Goal: Find specific page/section: Find specific page/section

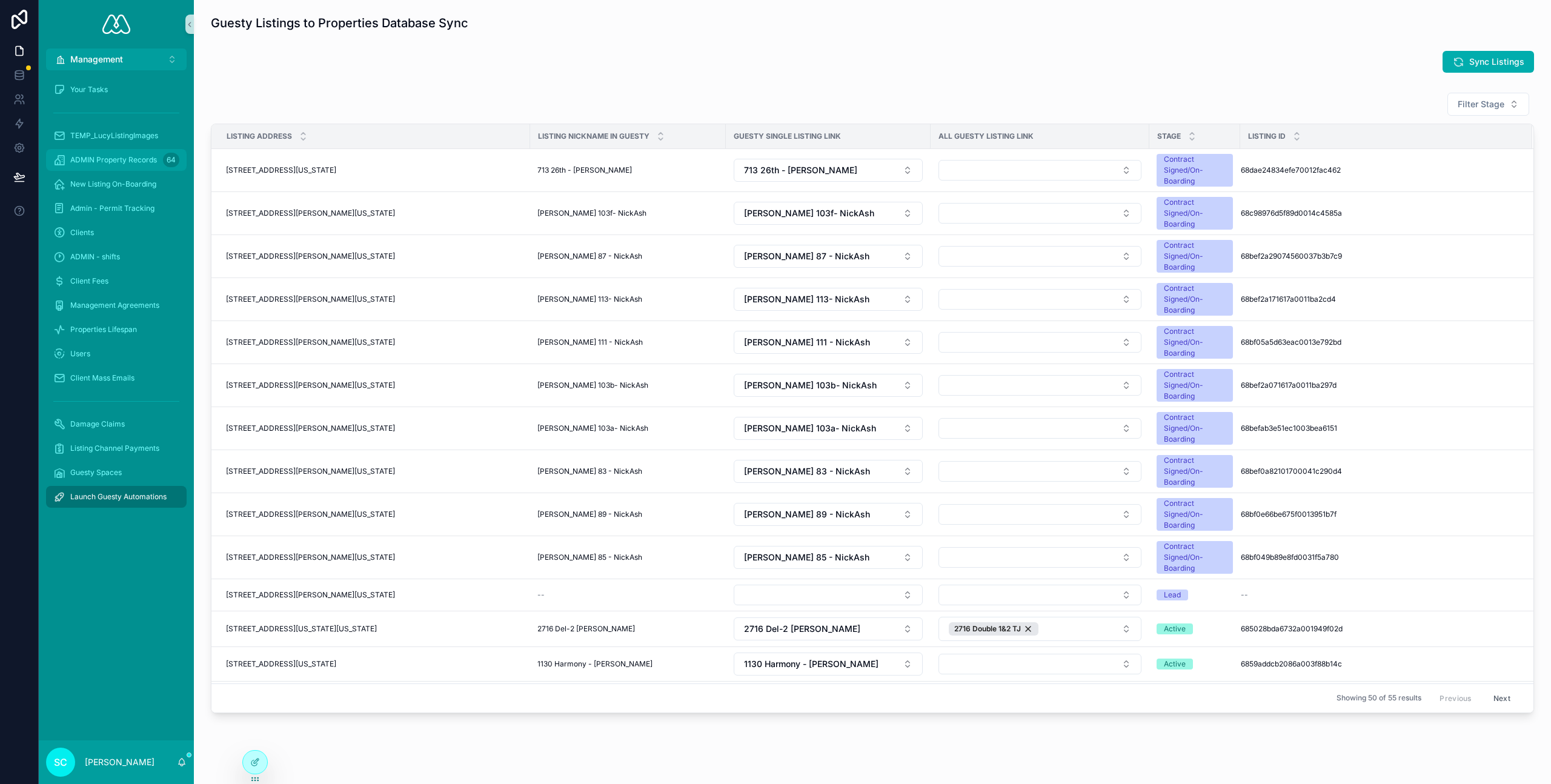
click at [116, 155] on span "ADMIN Property Records" at bounding box center [113, 160] width 87 height 9
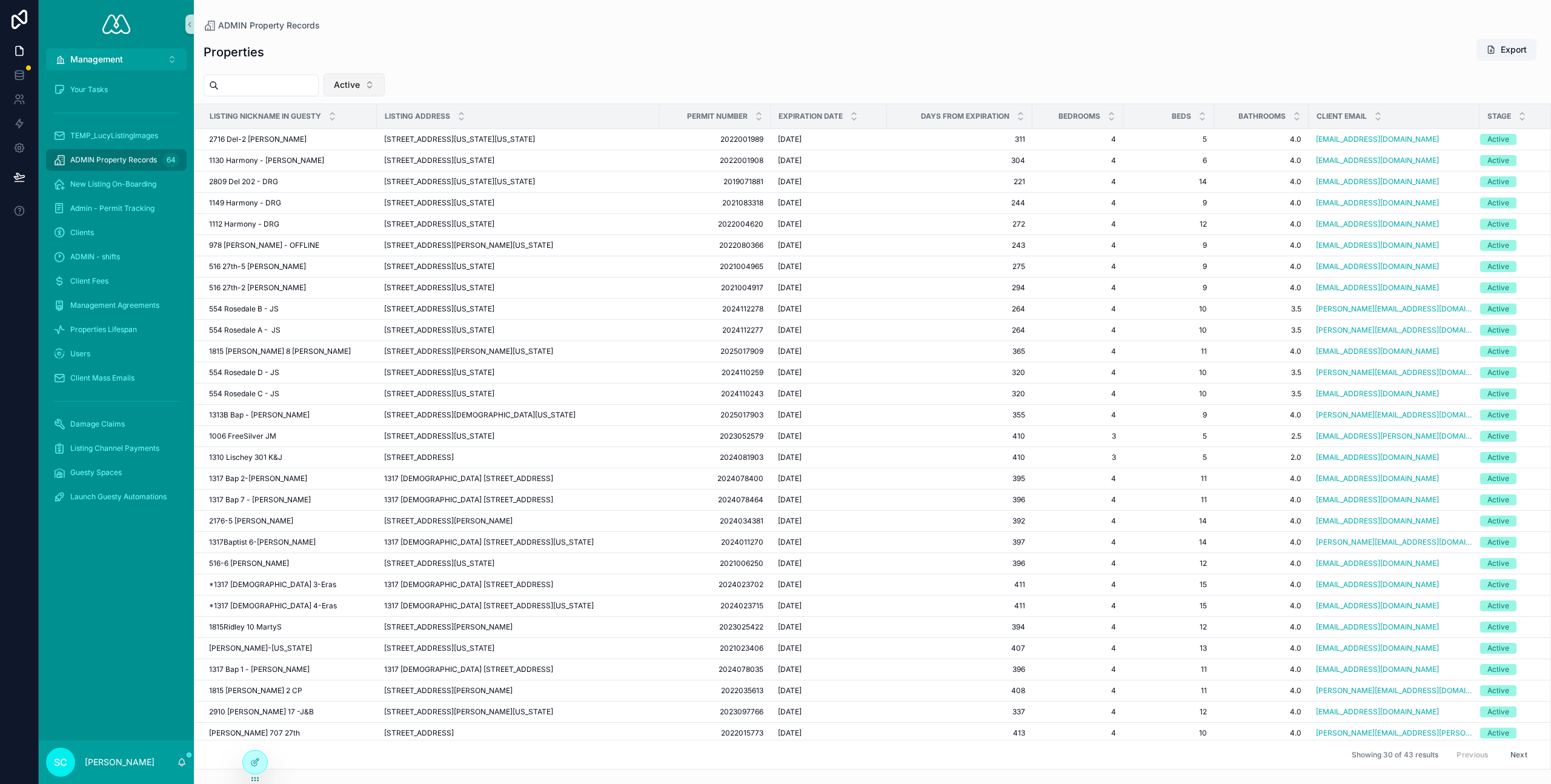
click at [360, 81] on span "Active" at bounding box center [346, 85] width 26 height 12
click at [357, 188] on div "Contract Signed/On-Boarding" at bounding box center [365, 193] width 145 height 20
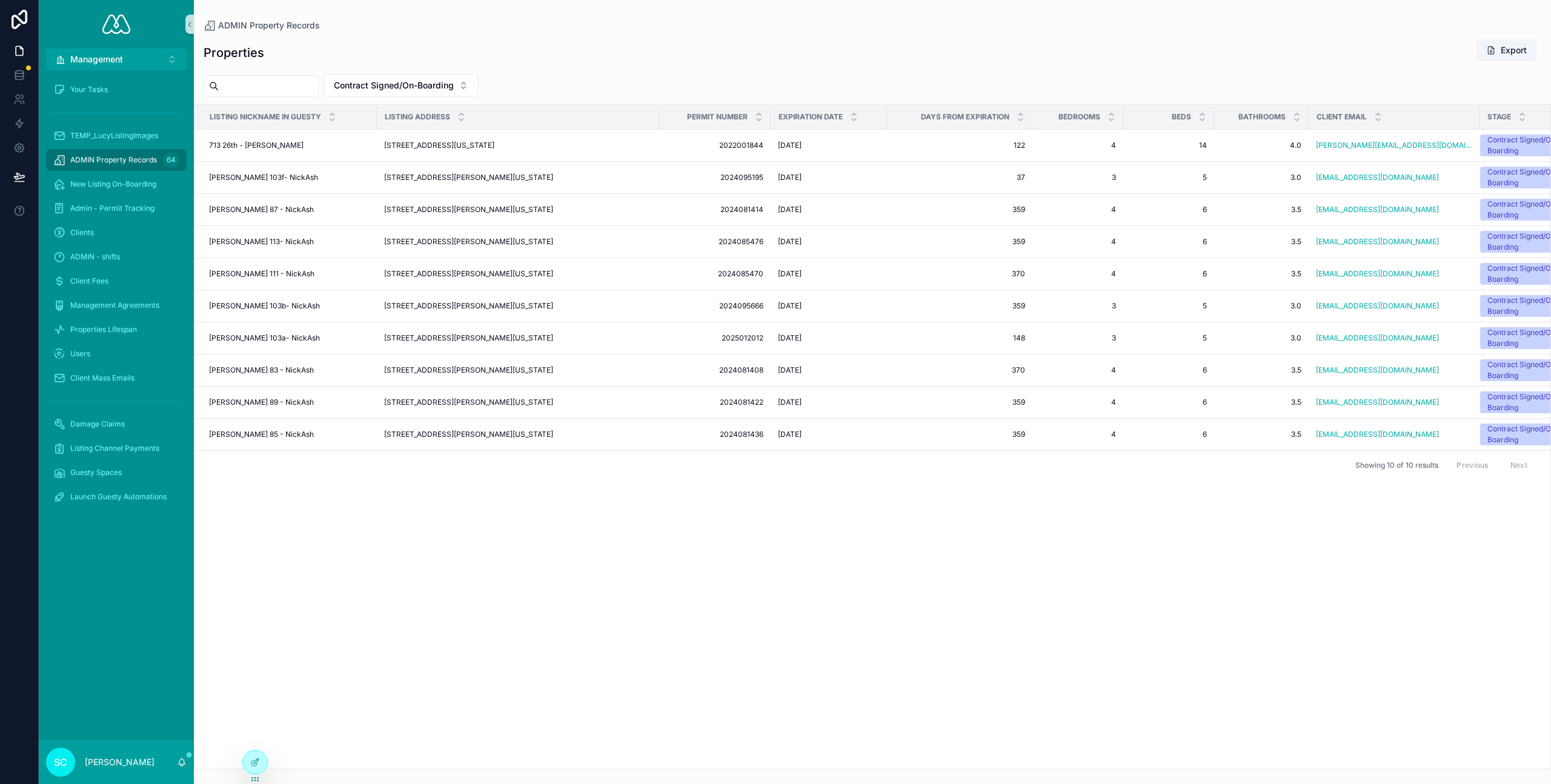
drag, startPoint x: 697, startPoint y: 54, endPoint x: 692, endPoint y: 76, distance: 22.6
click at [697, 54] on div "Properties Export" at bounding box center [872, 52] width 1338 height 28
copy span "2022001844"
copy span "[DATE]"
click at [297, 147] on div "713 26th - [PERSON_NAME] D 713 26th - [PERSON_NAME]" at bounding box center [289, 145] width 160 height 9
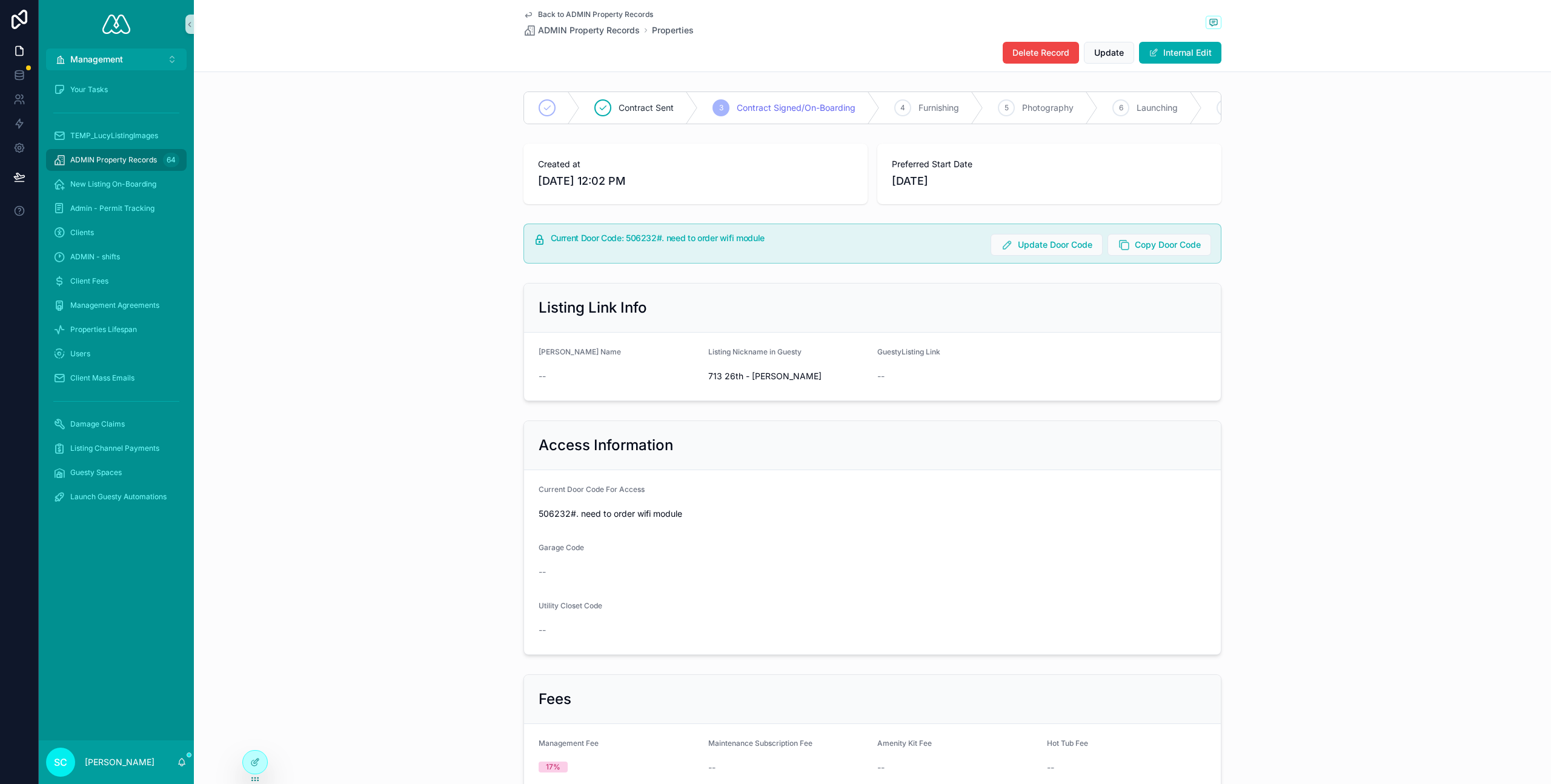
click at [538, 11] on span "Back to ADMIN Property Records" at bounding box center [596, 14] width 115 height 9
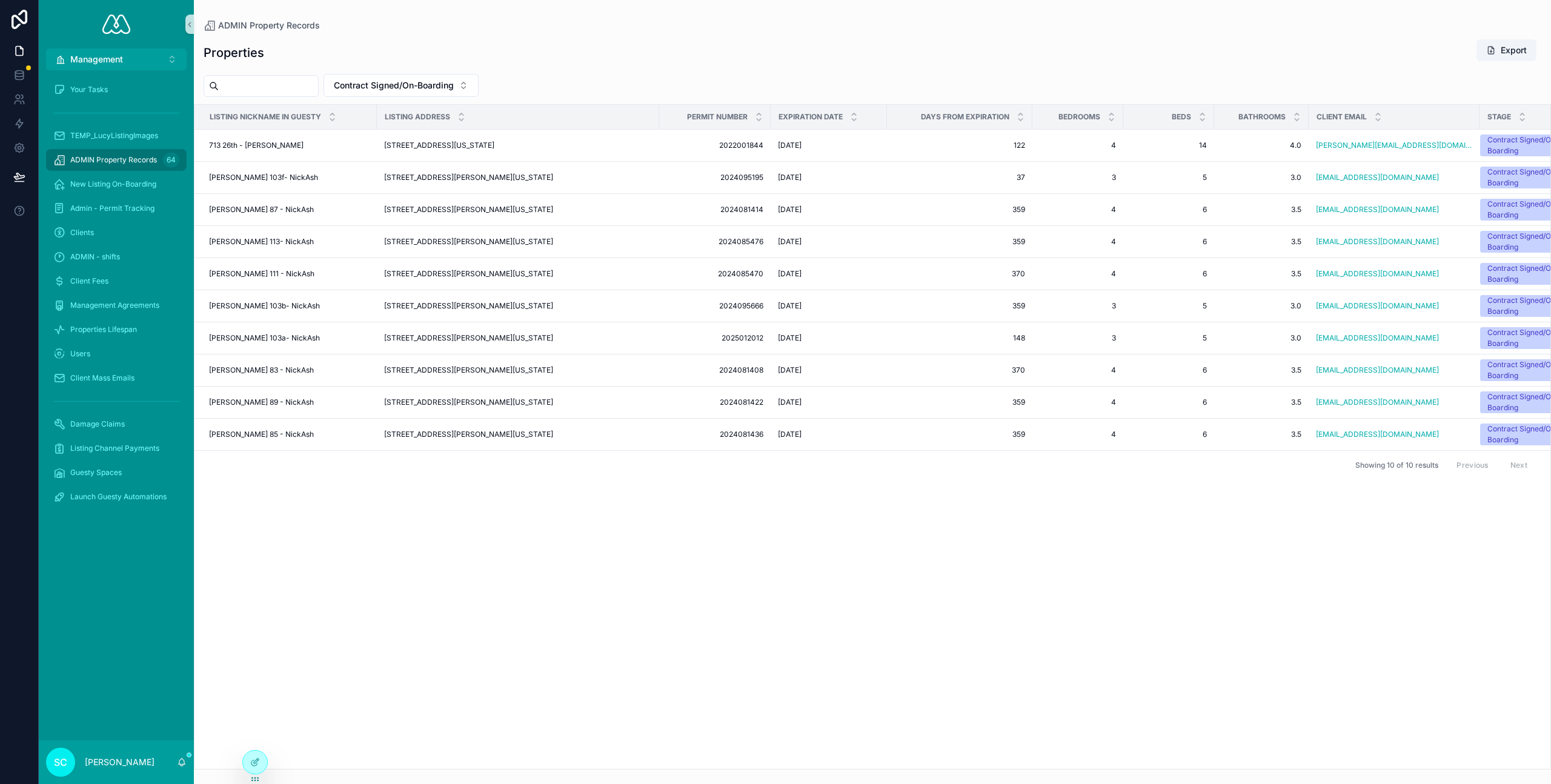
click at [95, 156] on span "ADMIN Property Records" at bounding box center [113, 160] width 87 height 9
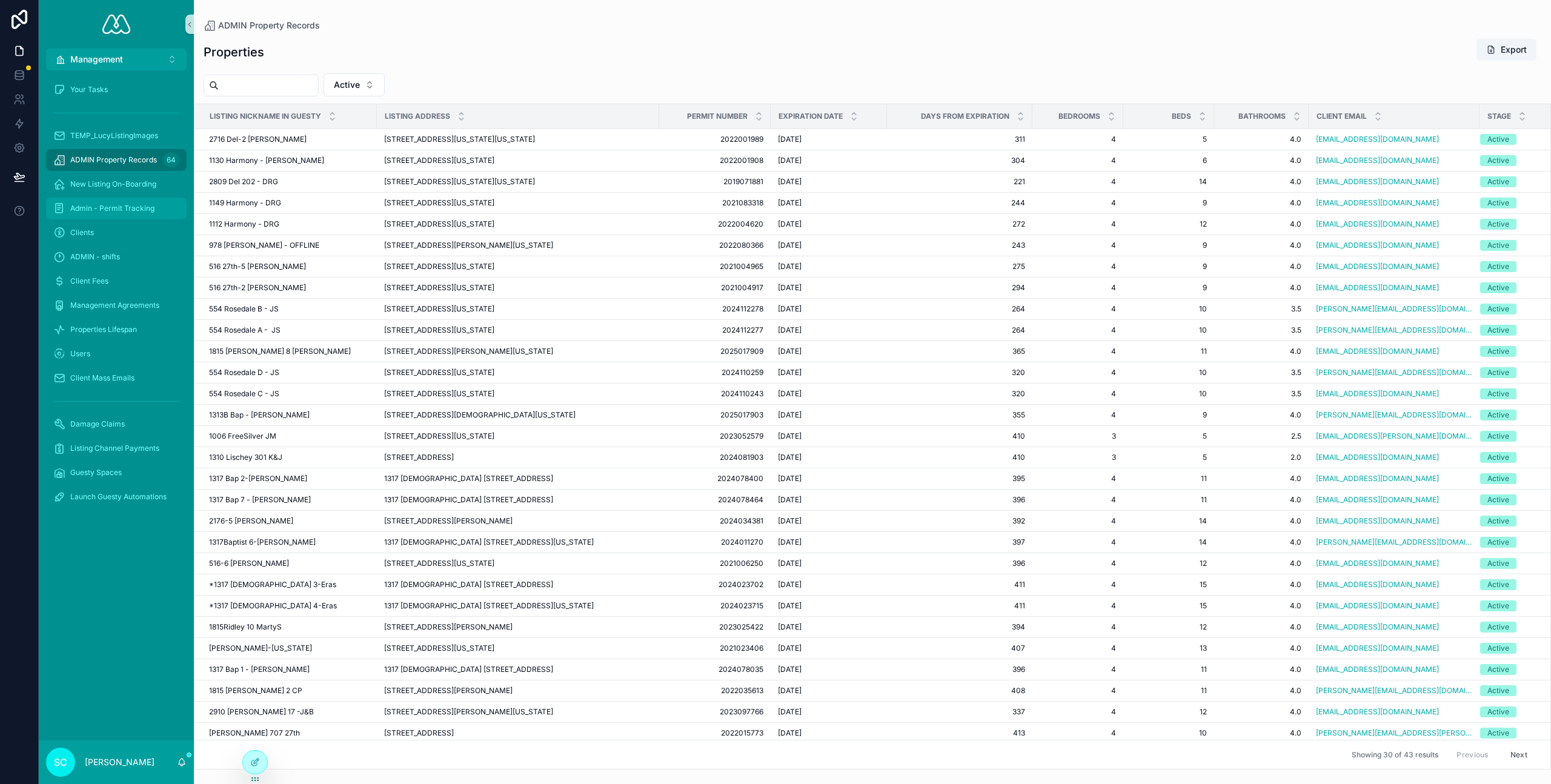
click at [125, 207] on span "Admin - Permit Tracking" at bounding box center [112, 208] width 84 height 9
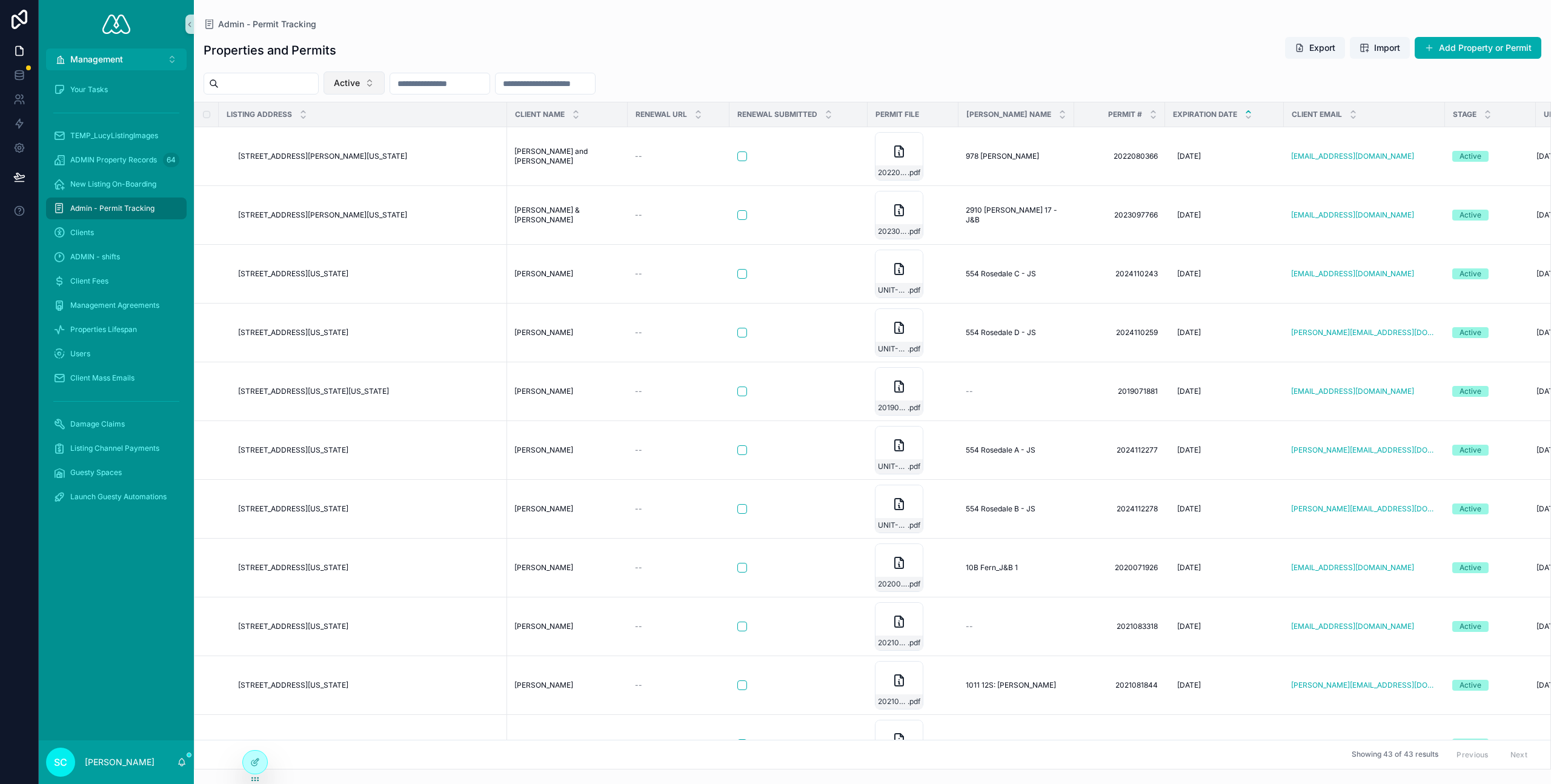
click at [360, 85] on span "Active" at bounding box center [346, 83] width 26 height 12
click at [340, 193] on div "Contract Signed/On-Boarding" at bounding box center [365, 190] width 145 height 20
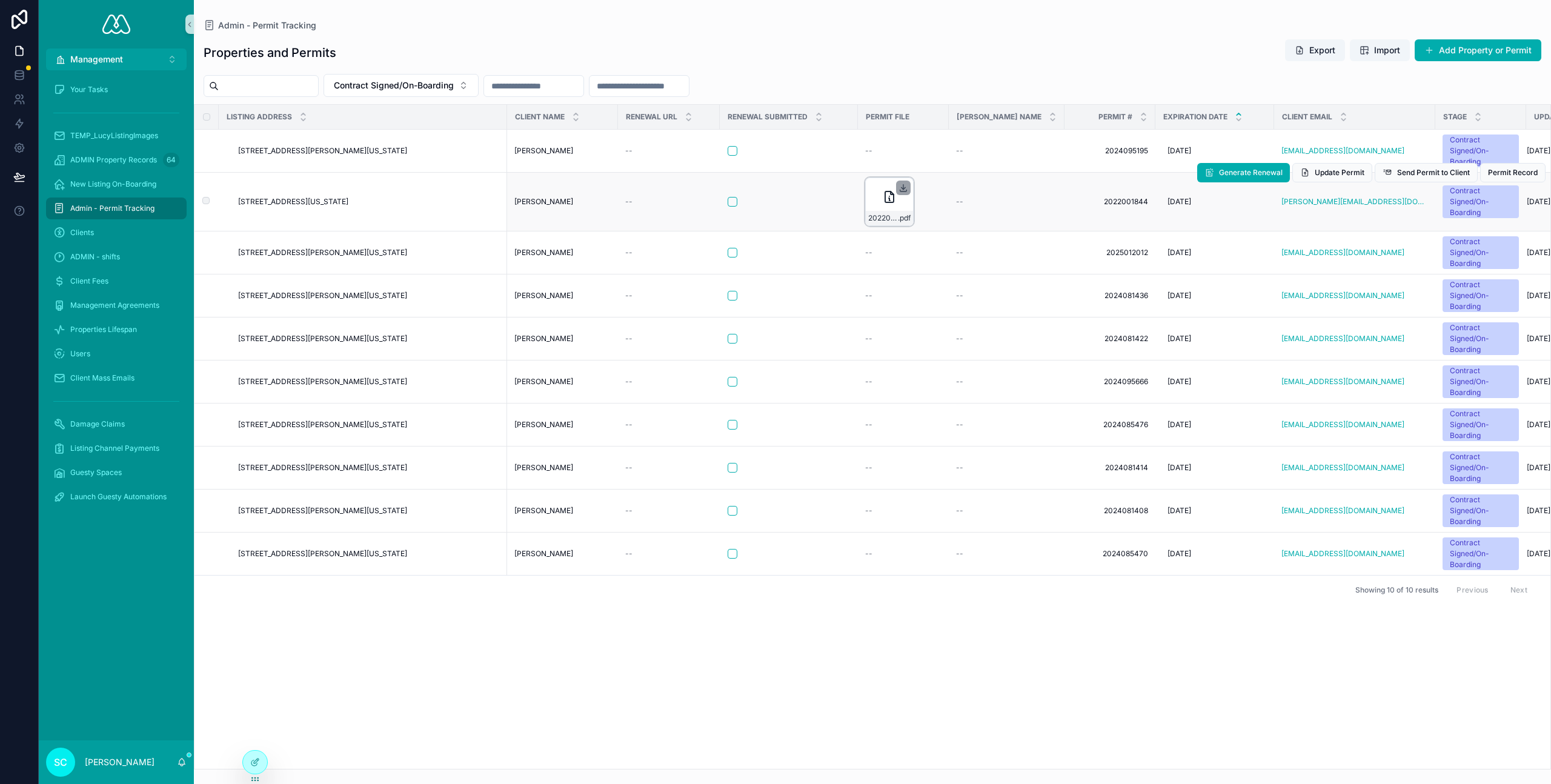
click at [768, 188] on icon "scrollable content" at bounding box center [903, 188] width 4 height 2
